Goal: Check status: Check status

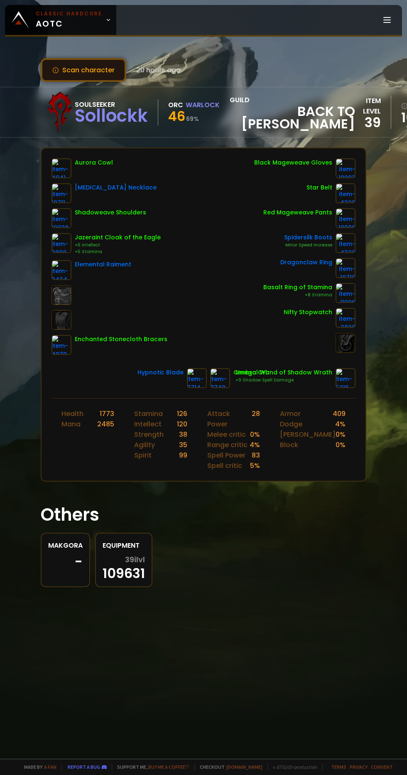
click at [77, 70] on button "Scan character" at bounding box center [84, 70] width 86 height 24
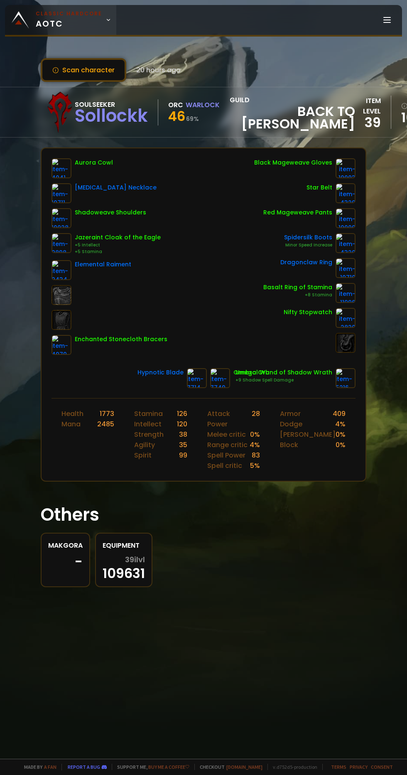
click at [55, 20] on span "Classic Hardcore AOTC" at bounding box center [69, 20] width 66 height 20
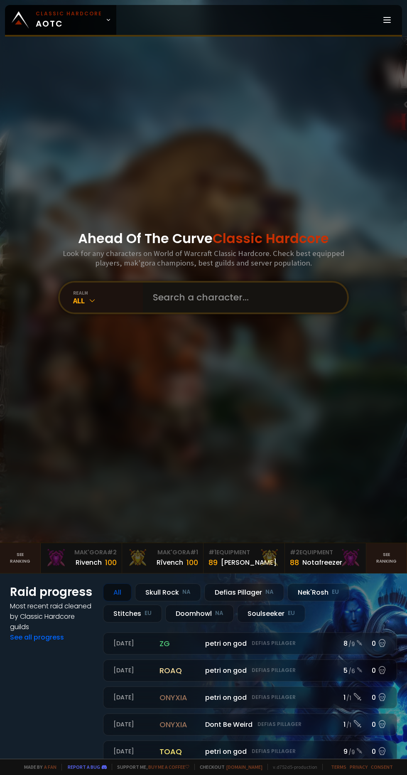
click at [198, 313] on input "text" at bounding box center [243, 298] width 190 height 30
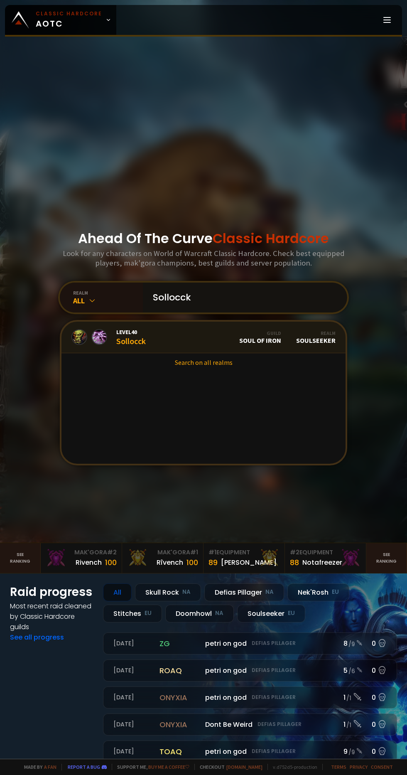
type input "Sollocck"
click at [113, 346] on div "Level 40 Sollocck" at bounding box center [108, 337] width 74 height 18
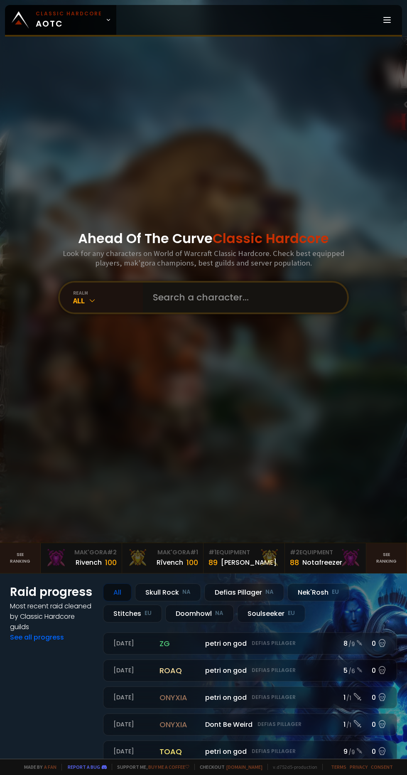
click at [180, 313] on input "text" at bounding box center [243, 298] width 190 height 30
